Goal: Task Accomplishment & Management: Manage account settings

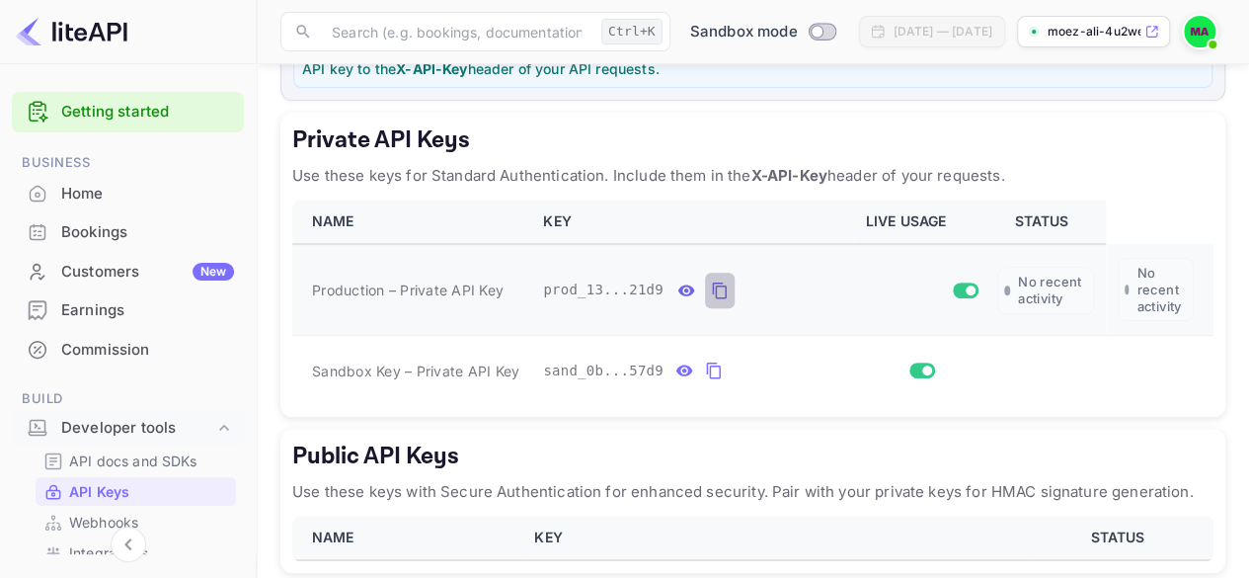
click at [711, 285] on icon "private api keys table" at bounding box center [720, 290] width 18 height 24
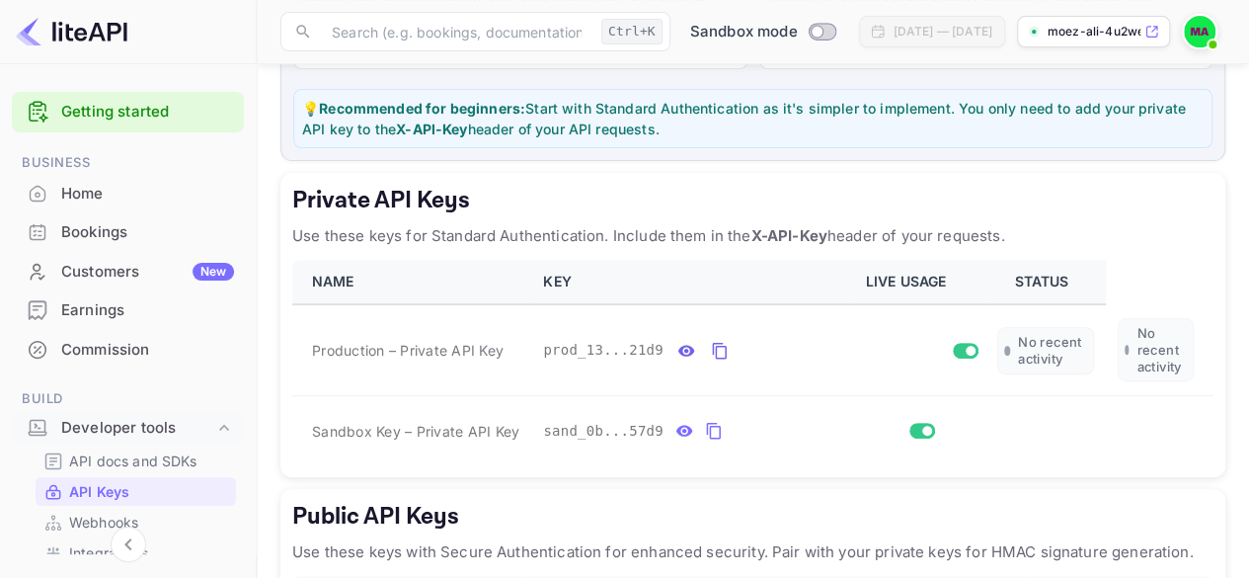
scroll to position [263, 0]
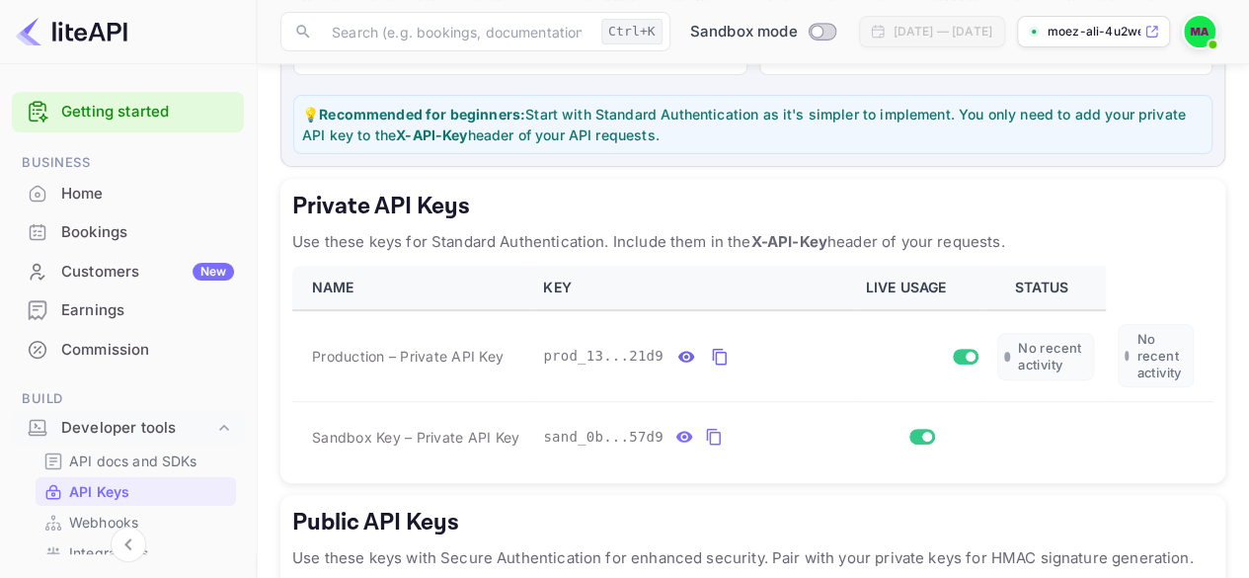
click at [243, 280] on div "Getting started Business Home Bookings Customers New Earnings Commission Build …" at bounding box center [128, 566] width 256 height 964
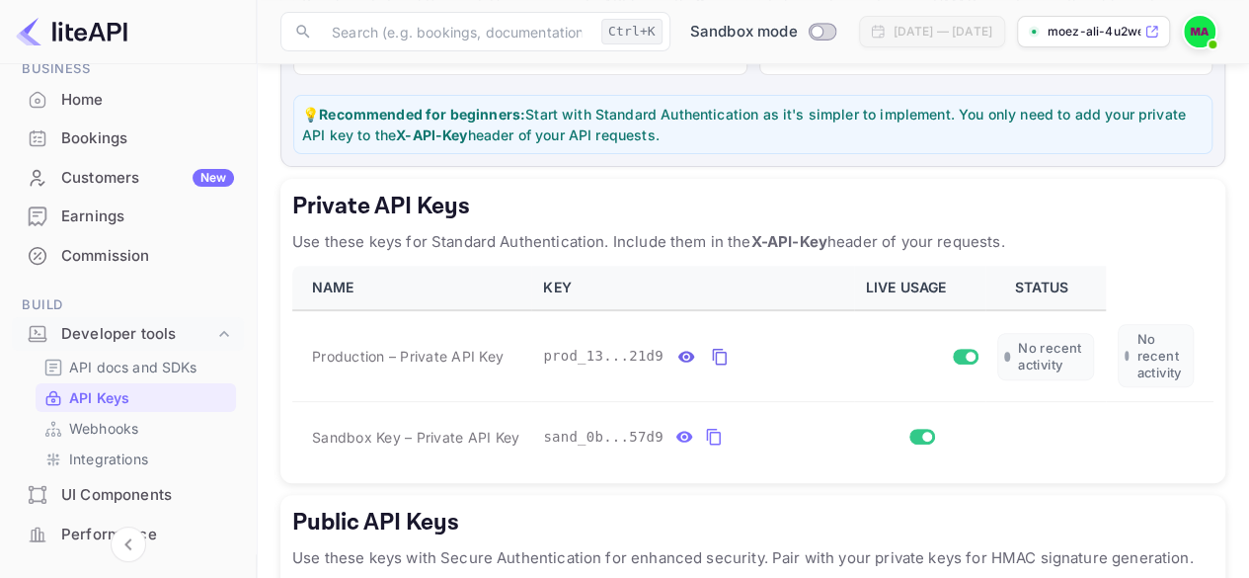
scroll to position [110, 0]
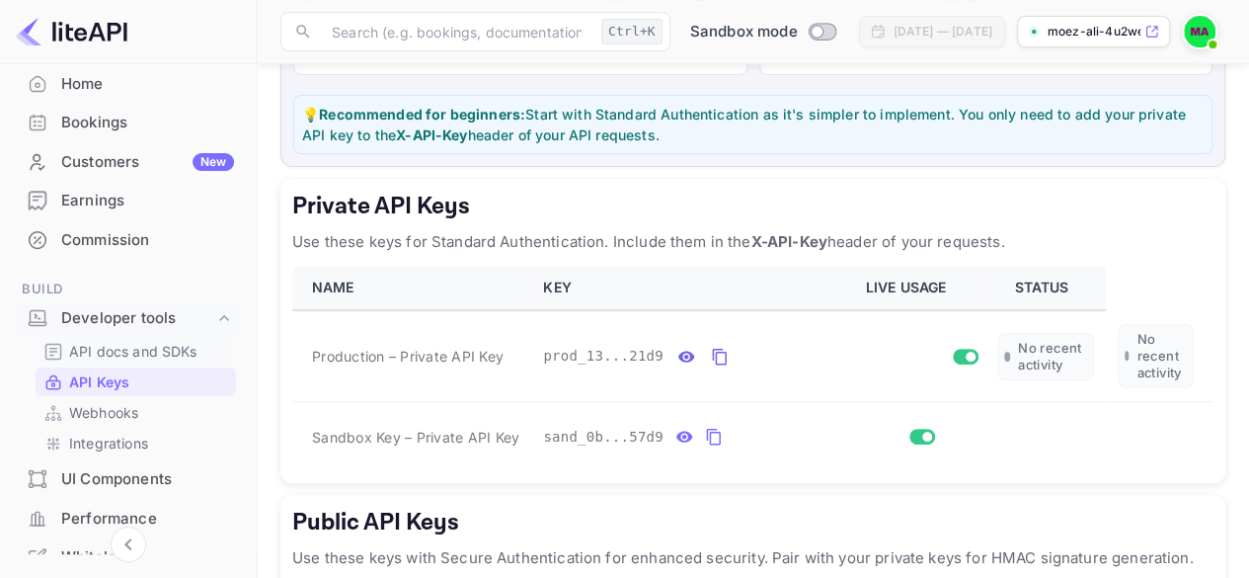
click at [142, 346] on p "API docs and SDKs" at bounding box center [133, 351] width 128 height 21
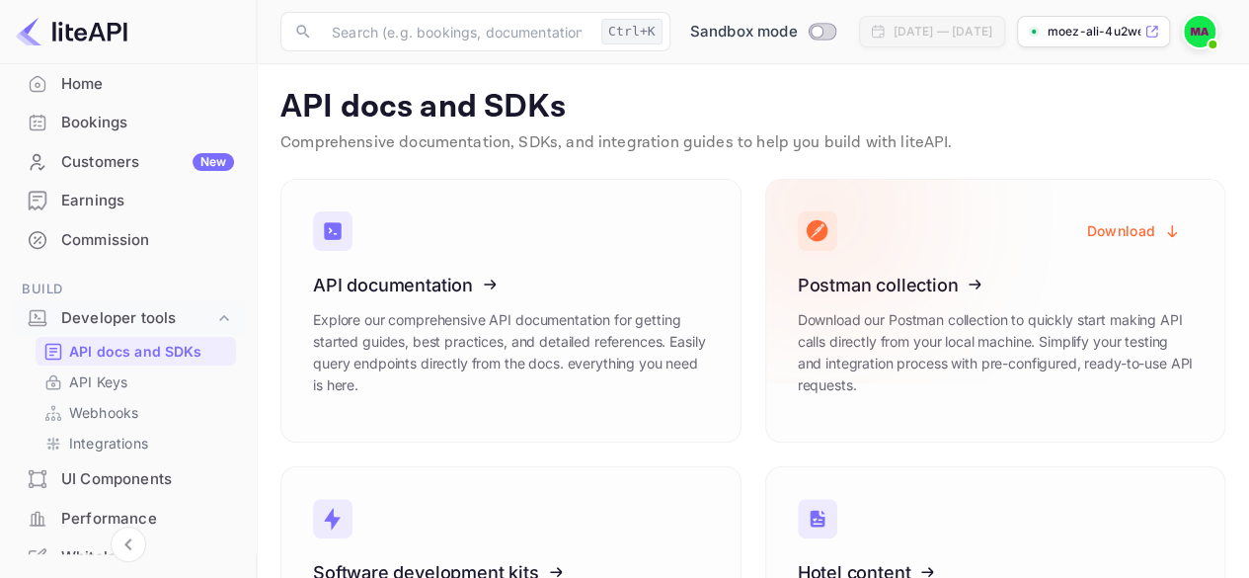
click at [936, 331] on icon at bounding box center [919, 281] width 307 height 203
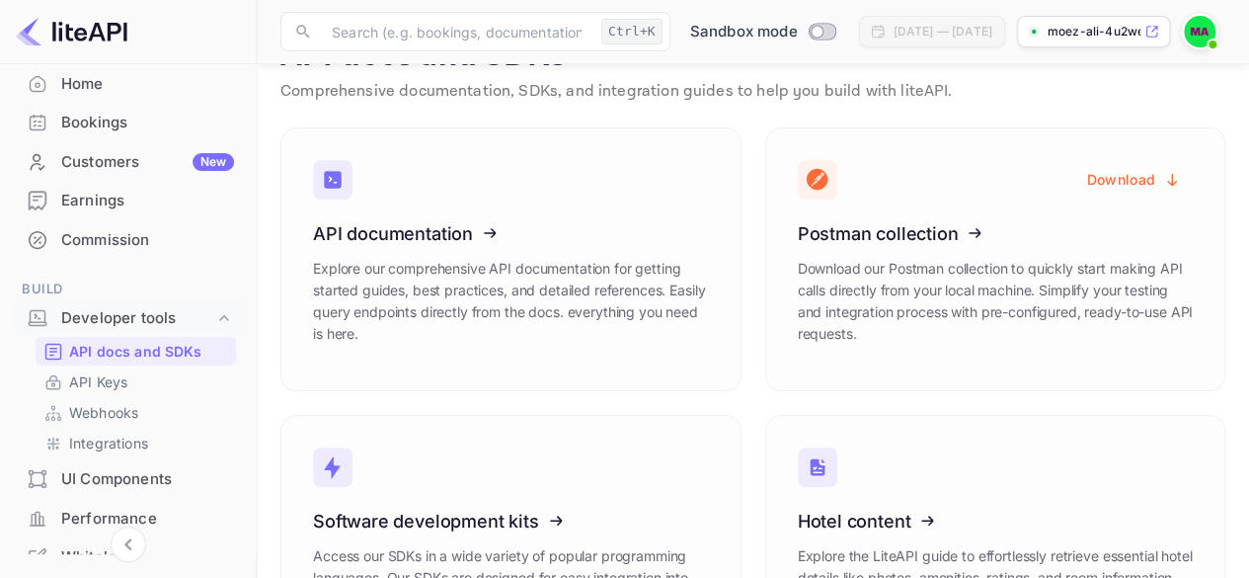
scroll to position [8, 0]
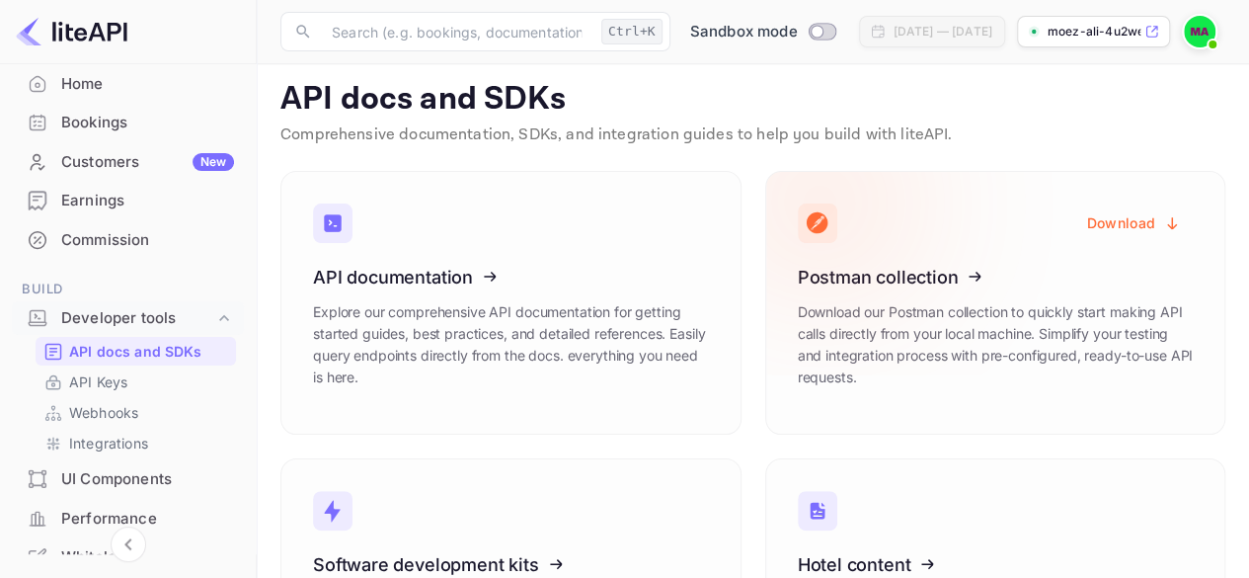
click at [875, 271] on icon at bounding box center [919, 273] width 307 height 203
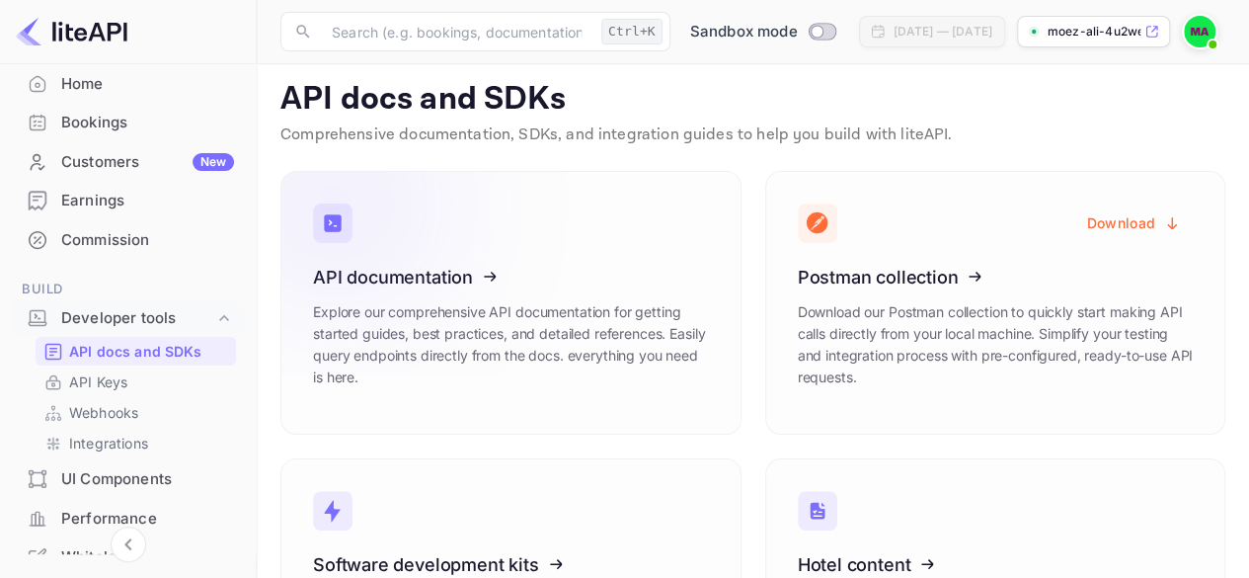
click at [405, 295] on icon at bounding box center [434, 273] width 307 height 203
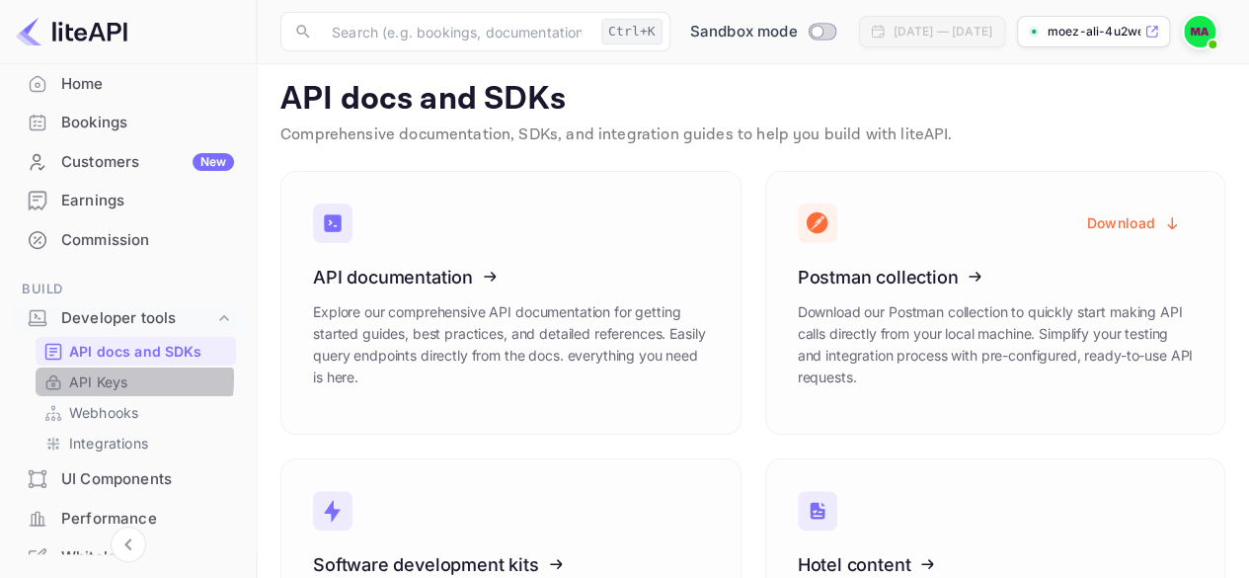
click at [104, 377] on p "API Keys" at bounding box center [98, 381] width 58 height 21
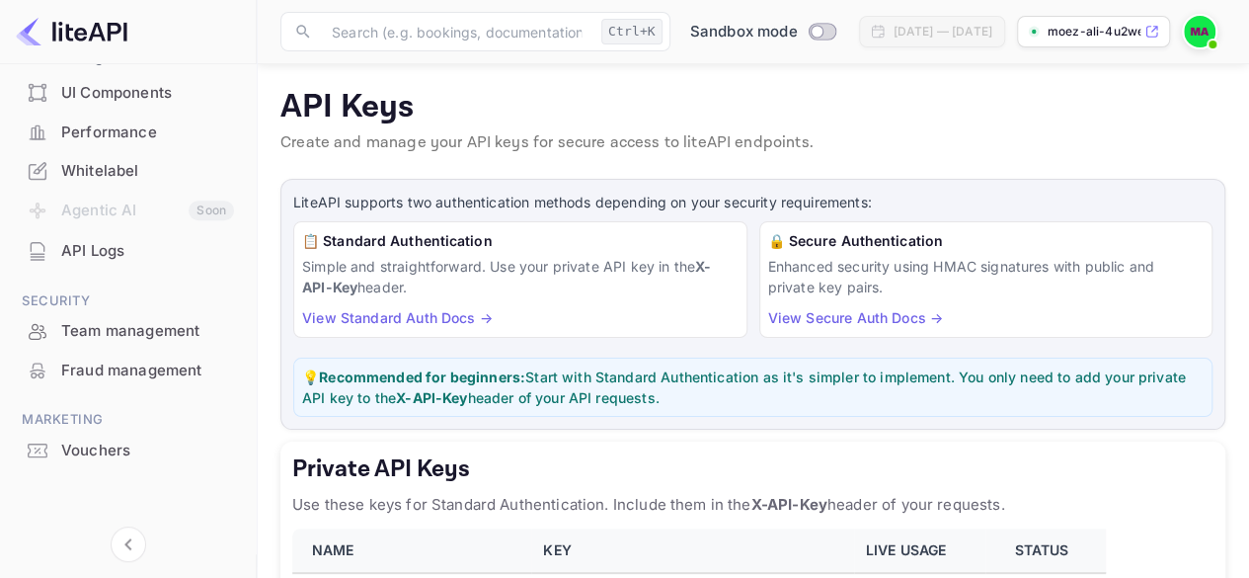
scroll to position [506, 0]
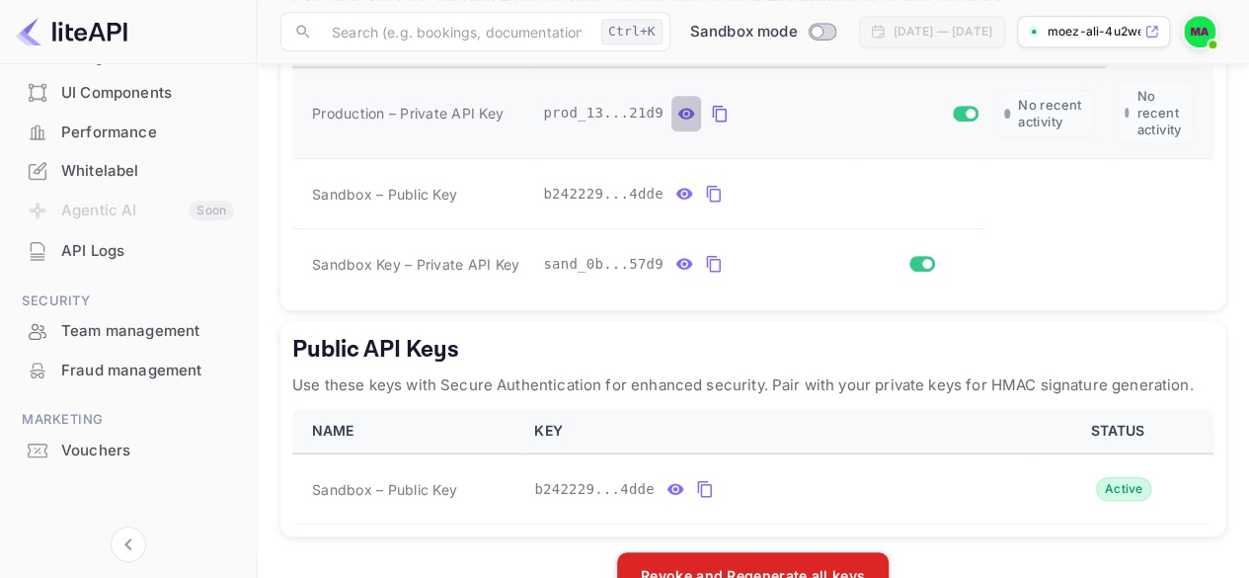
click at [678, 110] on icon "private api keys table" at bounding box center [686, 114] width 18 height 24
click at [657, 309] on div "LiteAPI supports two authentication methods depending on your security requirem…" at bounding box center [752, 136] width 945 height 927
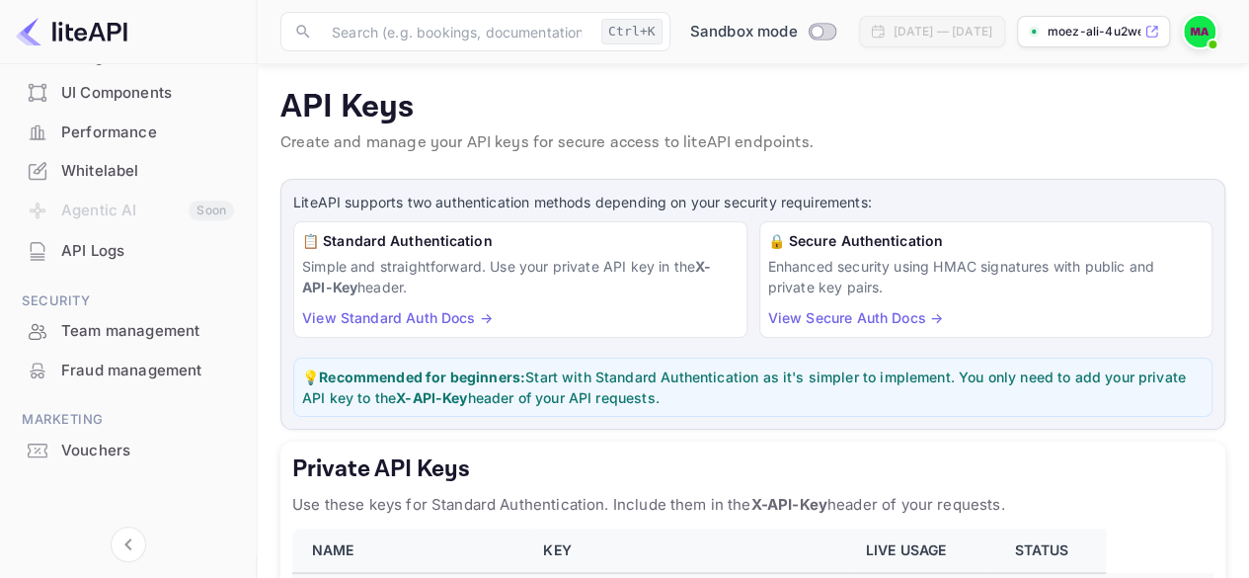
scroll to position [555, 0]
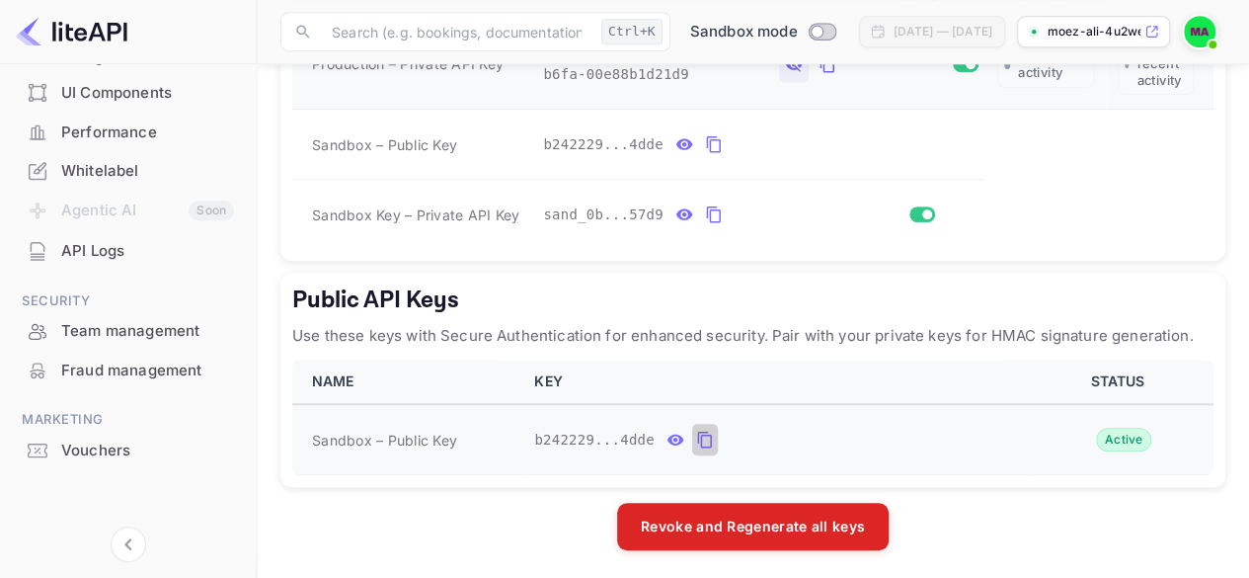
click at [696, 435] on icon "public api keys table" at bounding box center [705, 440] width 18 height 24
click at [667, 439] on icon "public api keys table" at bounding box center [675, 439] width 17 height 11
click at [708, 141] on icon "private api keys table" at bounding box center [713, 144] width 14 height 17
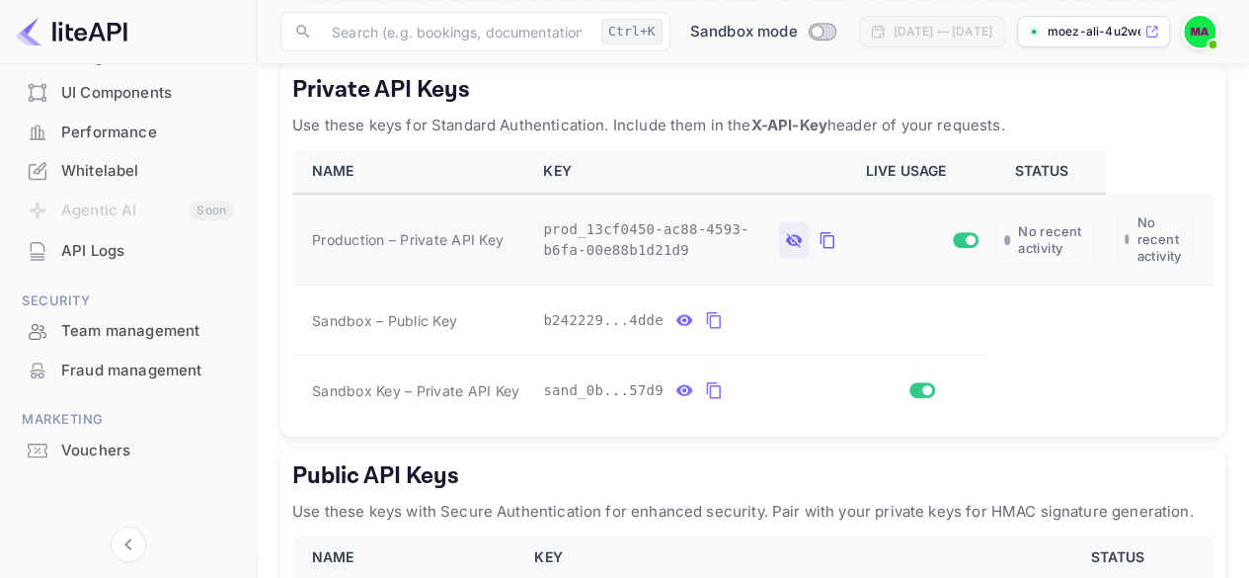
scroll to position [348, 0]
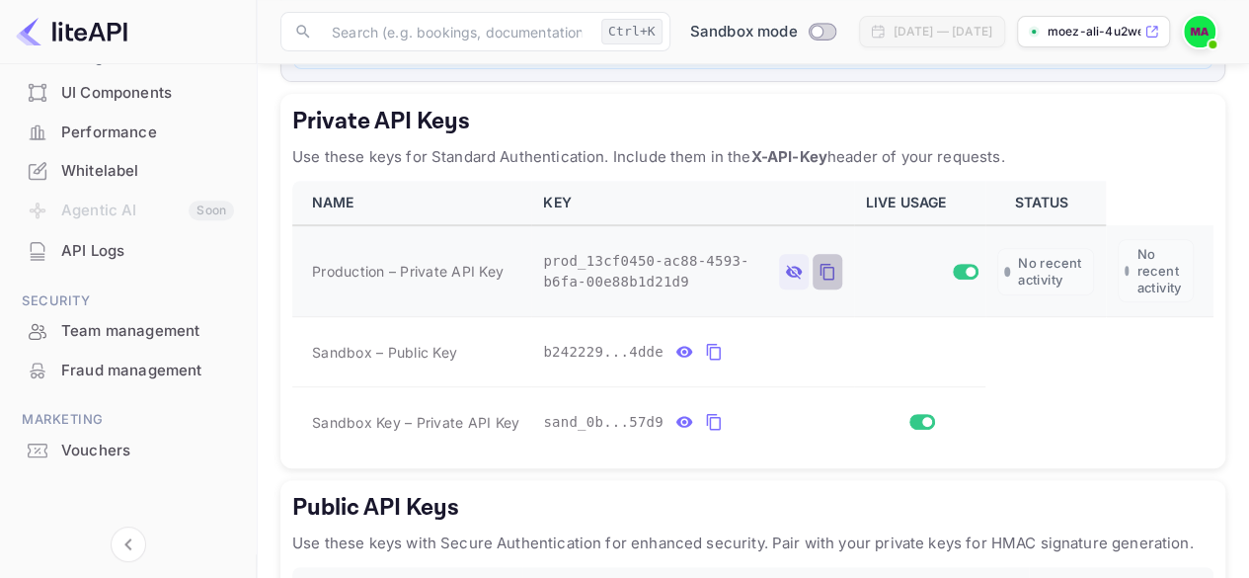
click at [826, 268] on icon "private api keys table" at bounding box center [828, 272] width 18 height 24
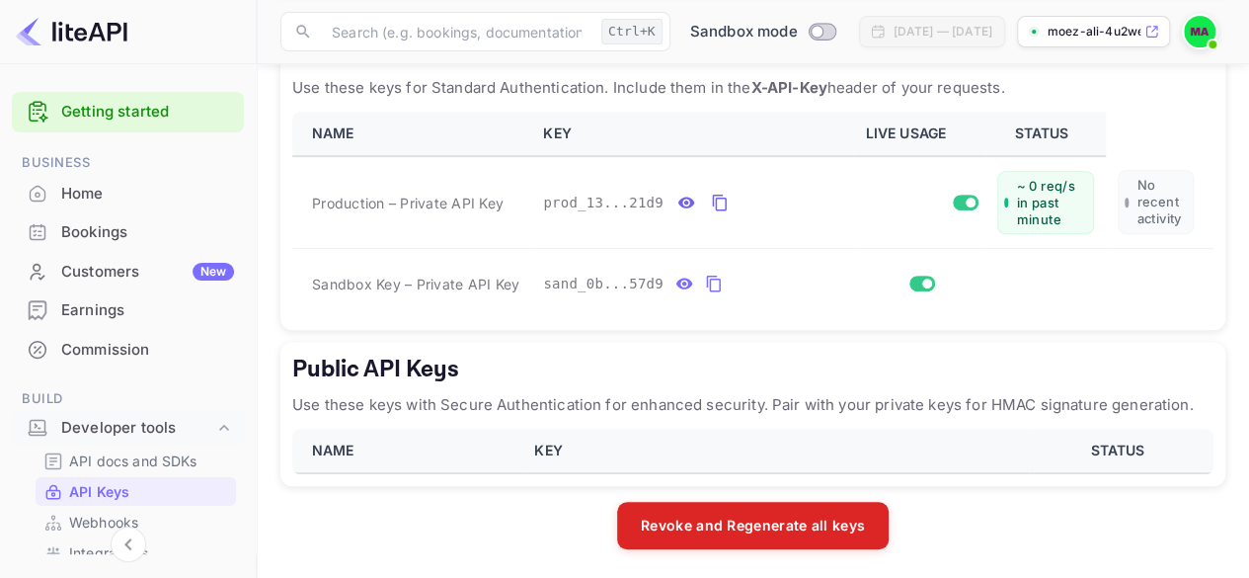
scroll to position [415, 0]
